Goal: Feedback & Contribution: Contribute content

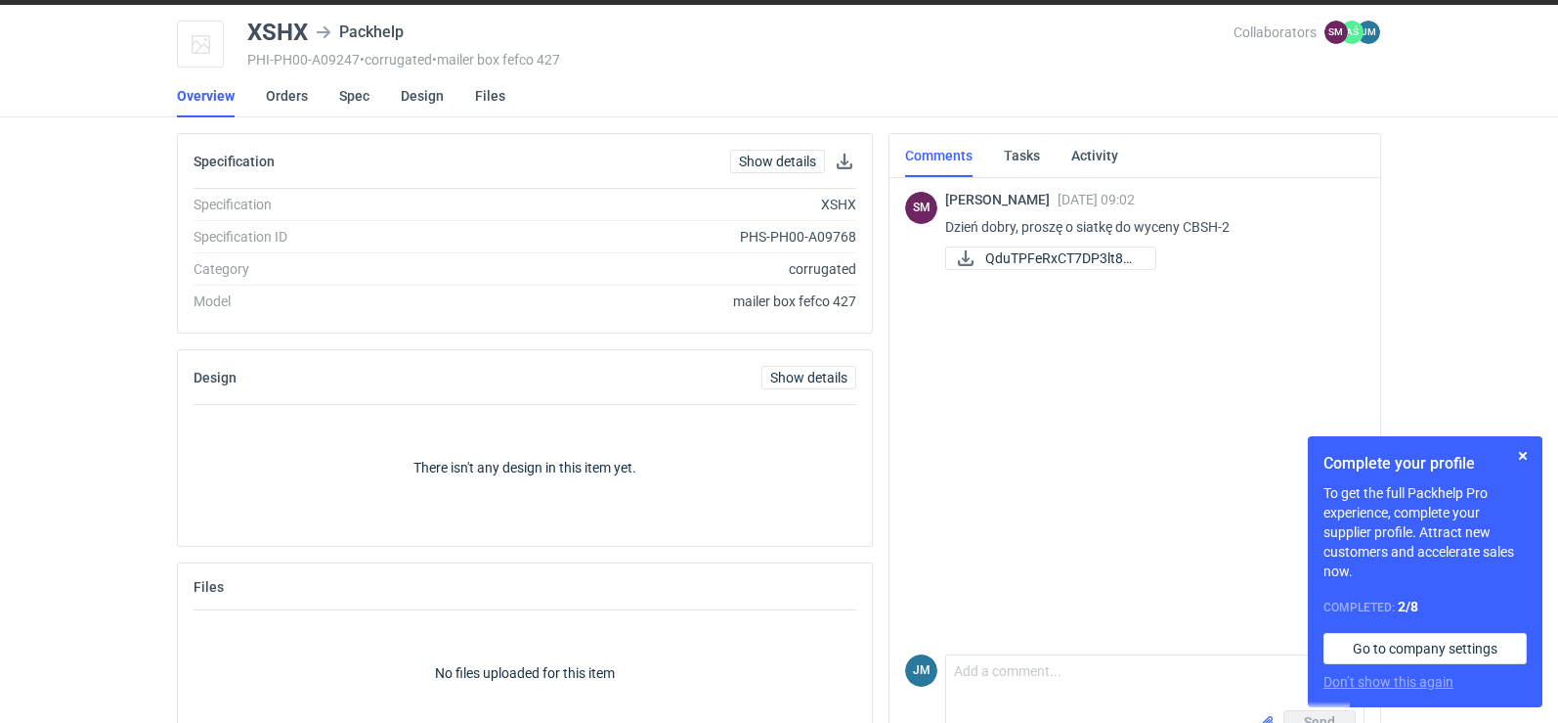
scroll to position [110, 0]
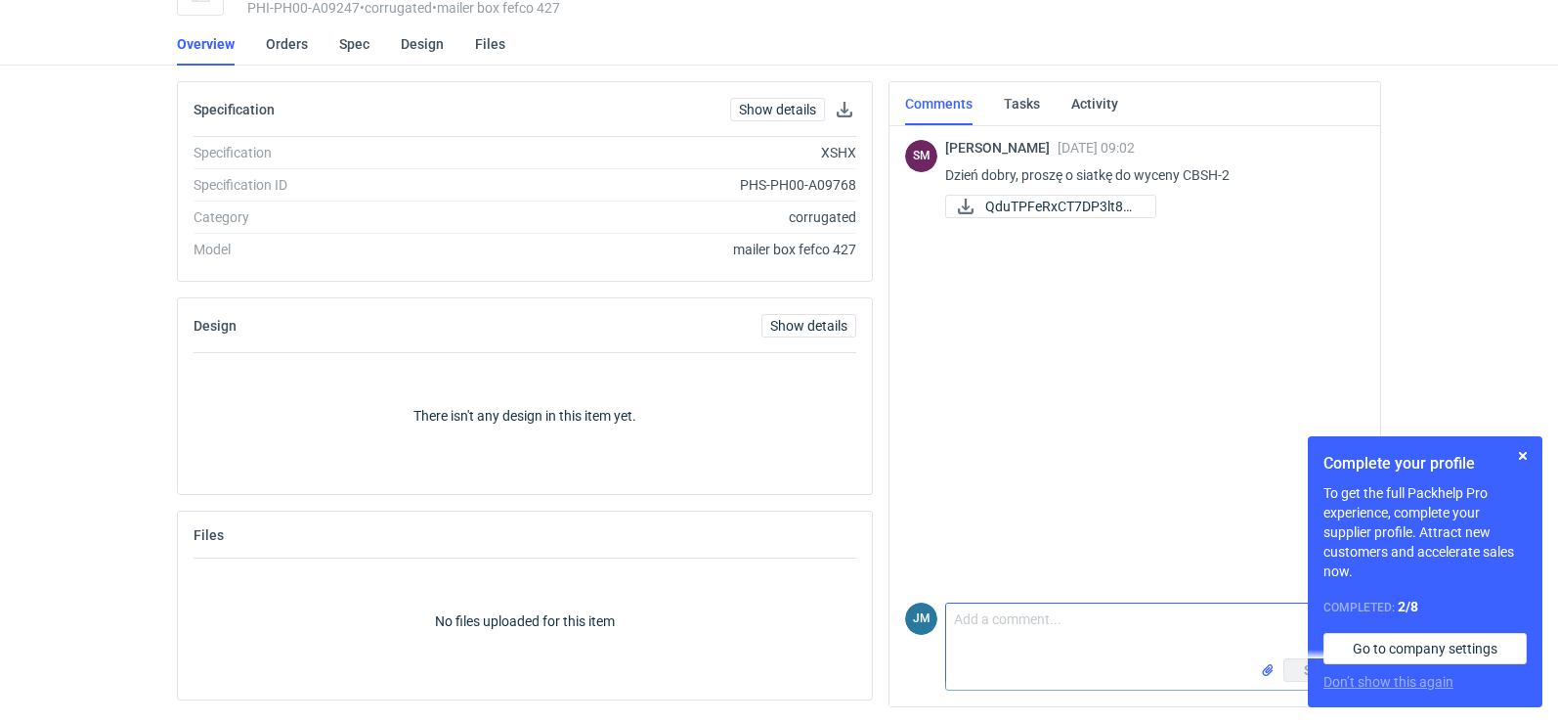
click at [1060, 640] on textarea "Comment message" at bounding box center [1154, 630] width 417 height 55
type textarea "d"
type textarea "Dzień dobry , przesyłam siatkę"
click at [1525, 454] on button "button" at bounding box center [1523, 455] width 23 height 23
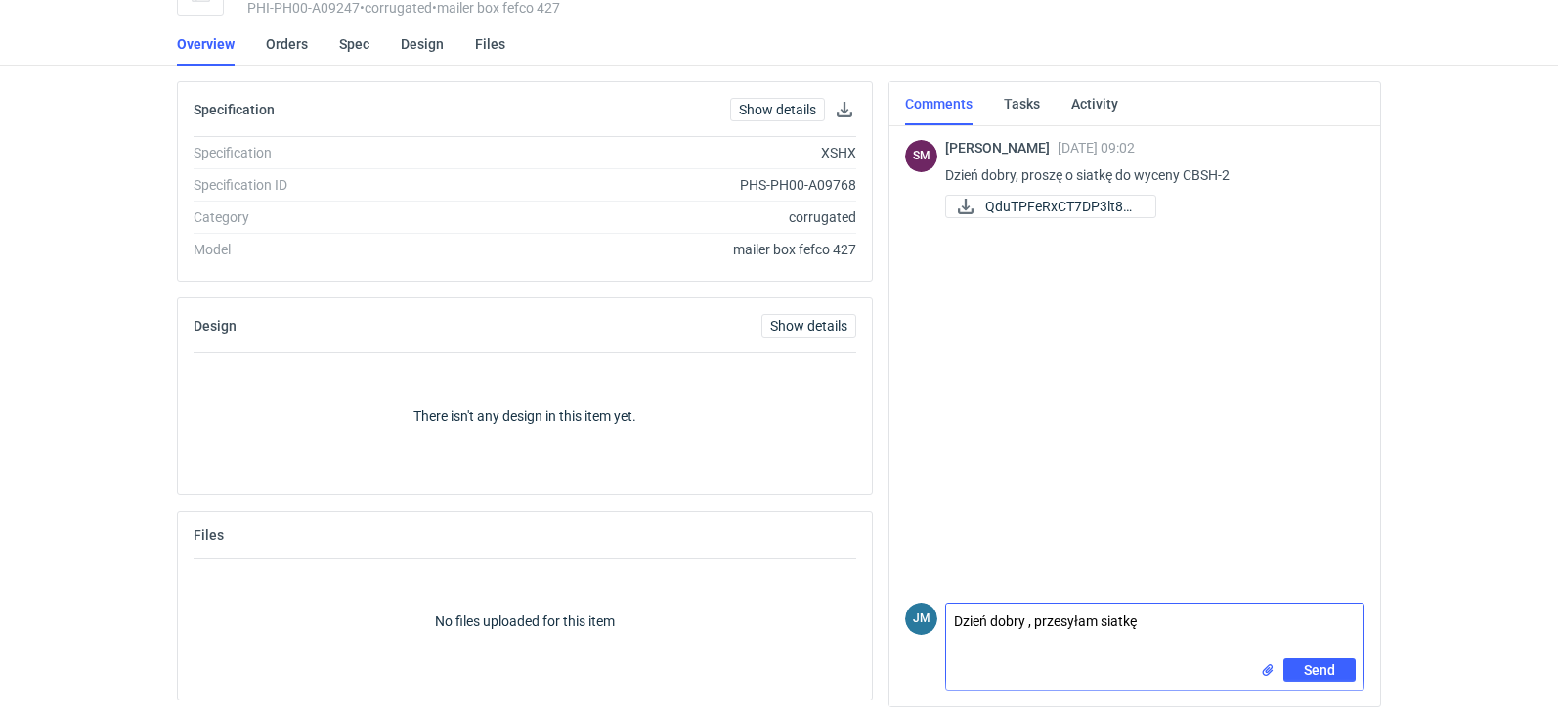
click at [1263, 672] on input "file" at bounding box center [1268, 670] width 16 height 21
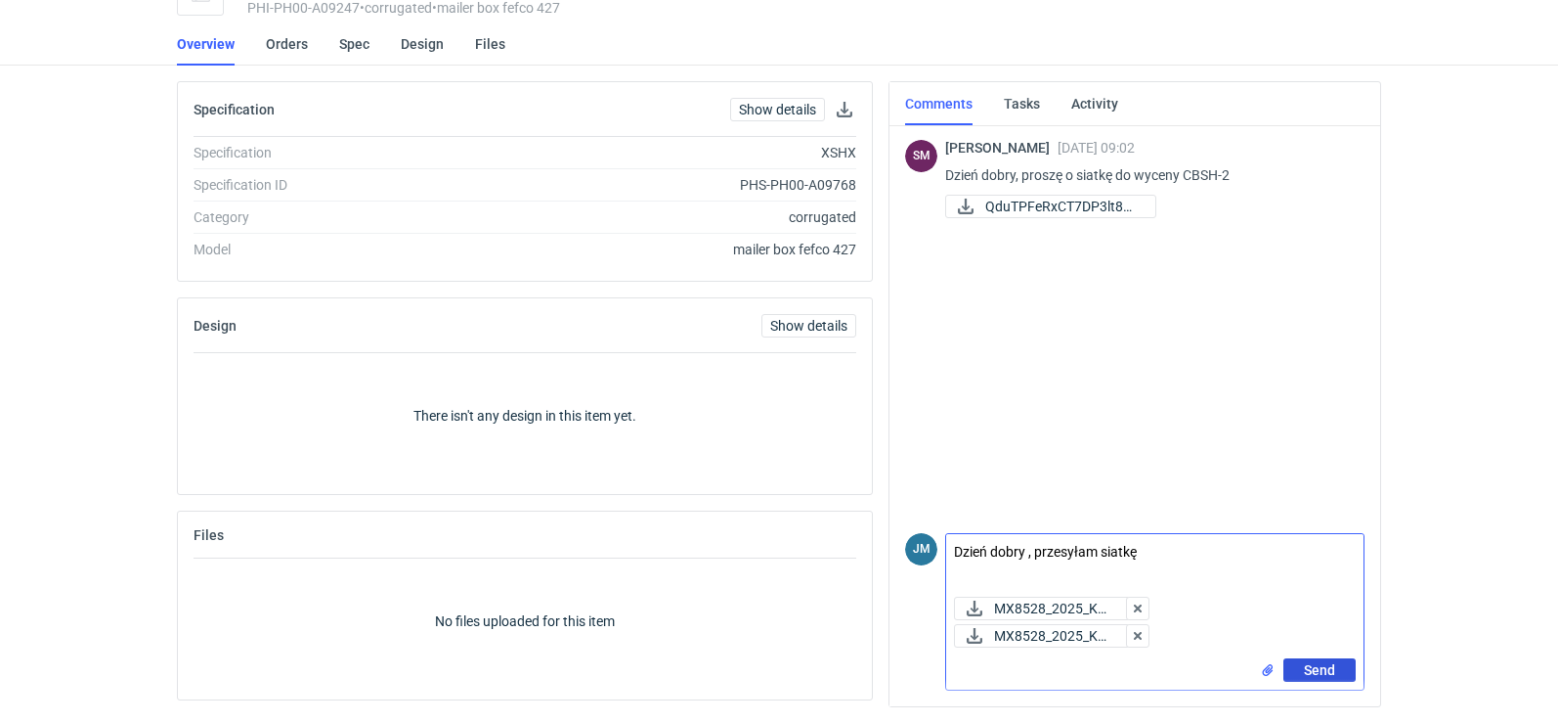
click at [1294, 661] on button "Send" at bounding box center [1320, 669] width 72 height 23
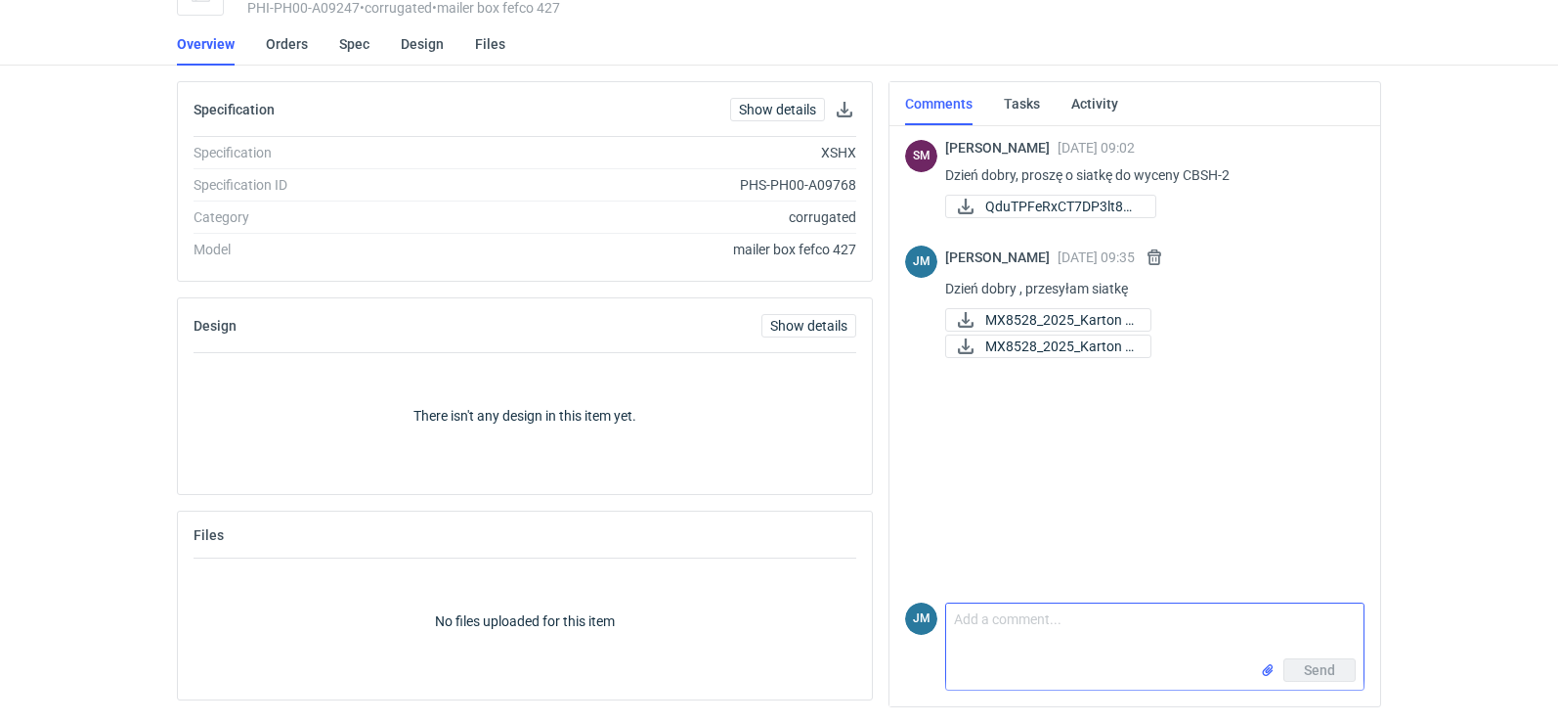
scroll to position [0, 0]
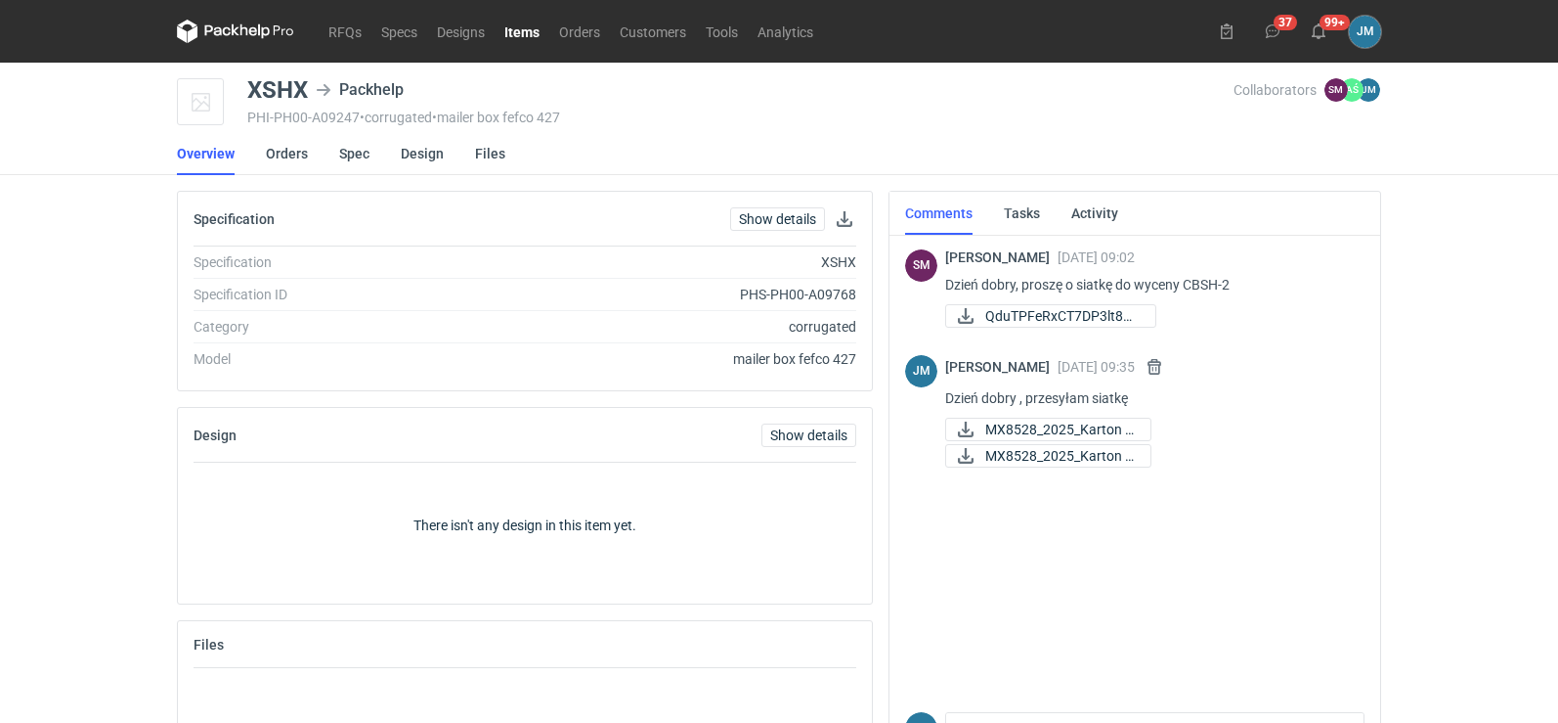
click at [232, 24] on icon at bounding box center [235, 31] width 117 height 23
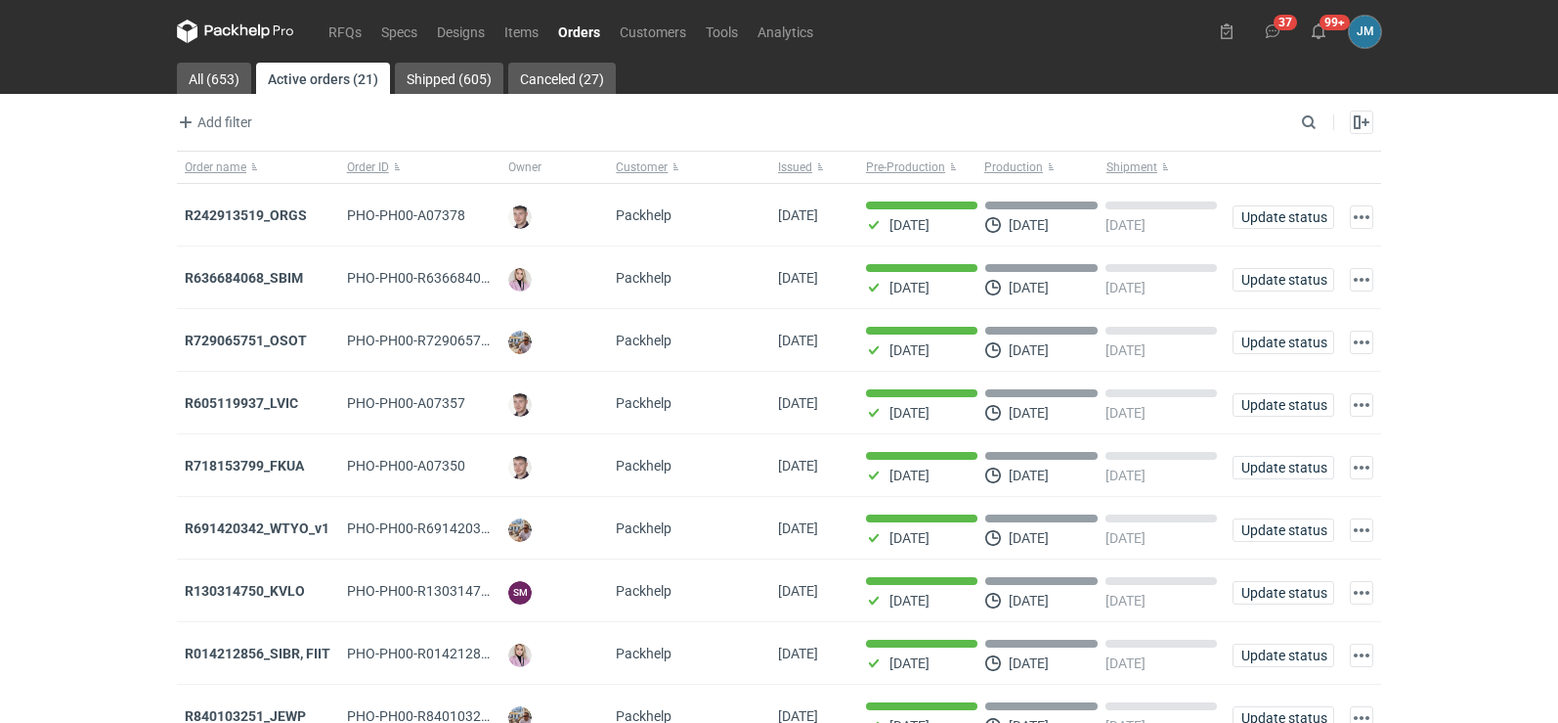
click at [207, 25] on icon at bounding box center [217, 30] width 25 height 11
